Goal: Transaction & Acquisition: Purchase product/service

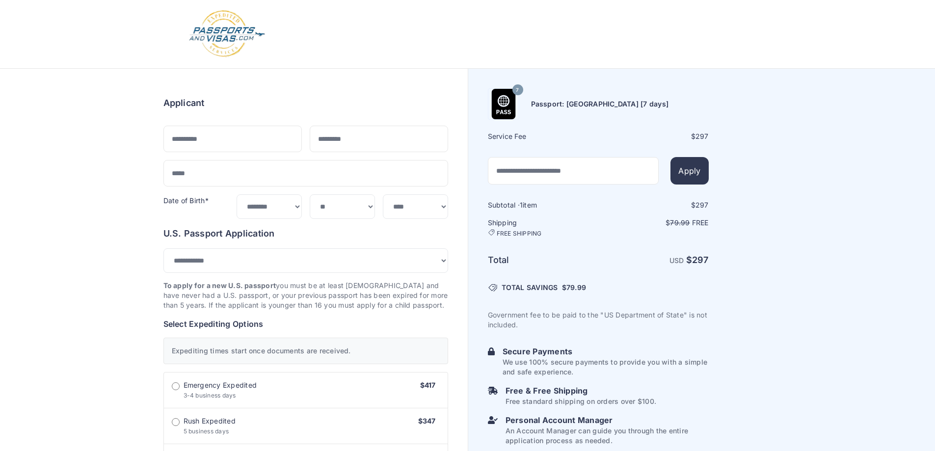
select select "***"
drag, startPoint x: 172, startPoint y: 61, endPoint x: 188, endPoint y: 35, distance: 31.3
click at [188, 35] on img at bounding box center [227, 34] width 78 height 49
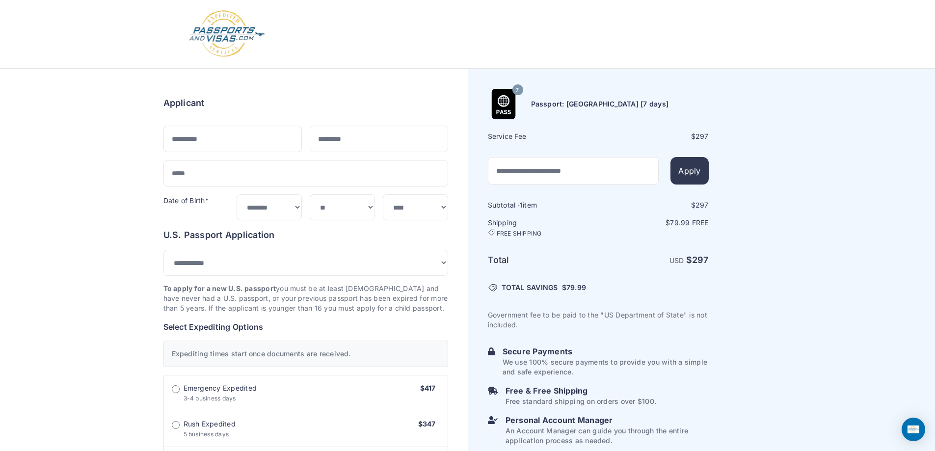
click at [169, 33] on div at bounding box center [467, 34] width 935 height 69
